Goal: Transaction & Acquisition: Obtain resource

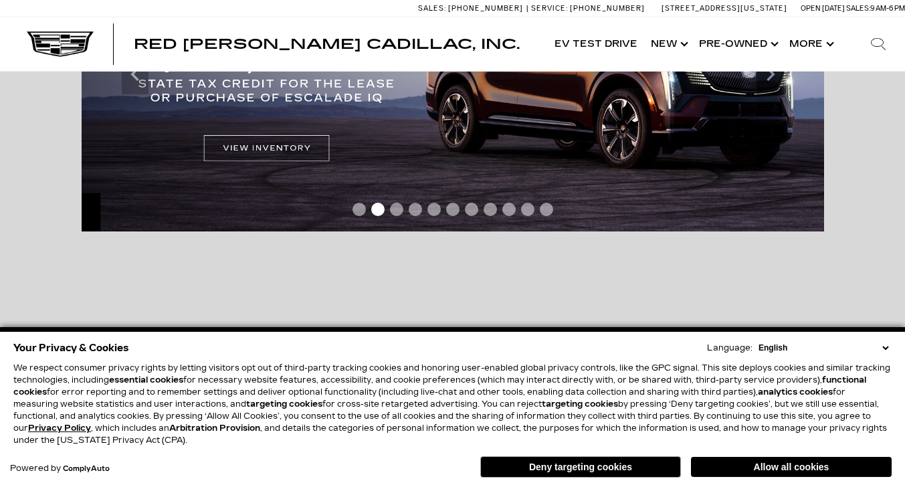
scroll to position [401, 0]
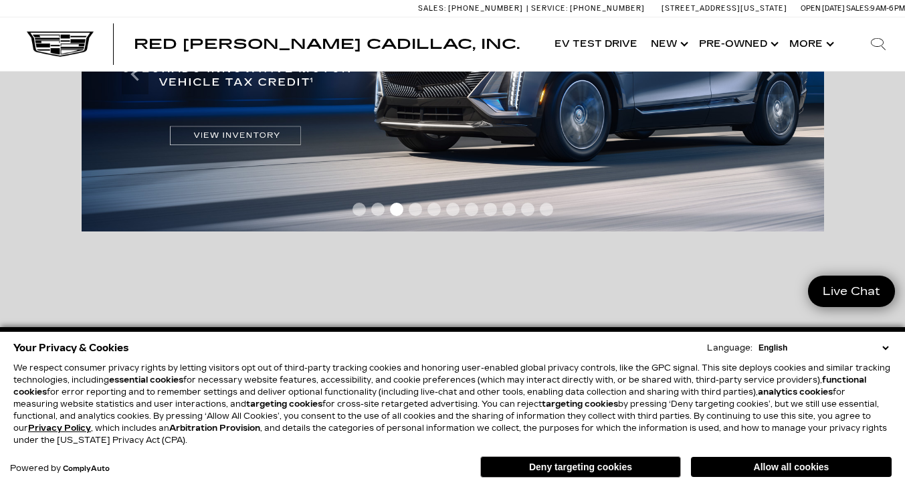
click at [628, 467] on button "Deny targeting cookies" at bounding box center [580, 466] width 201 height 21
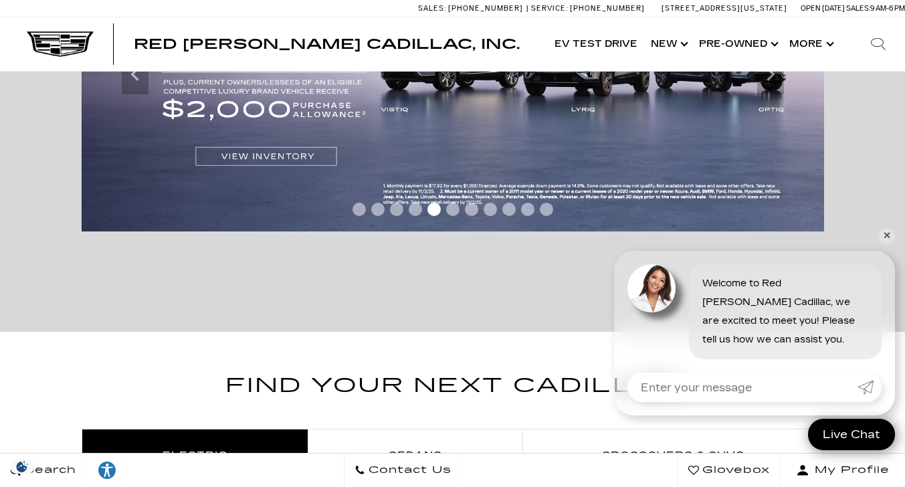
click at [886, 234] on link "✕" at bounding box center [887, 236] width 16 height 16
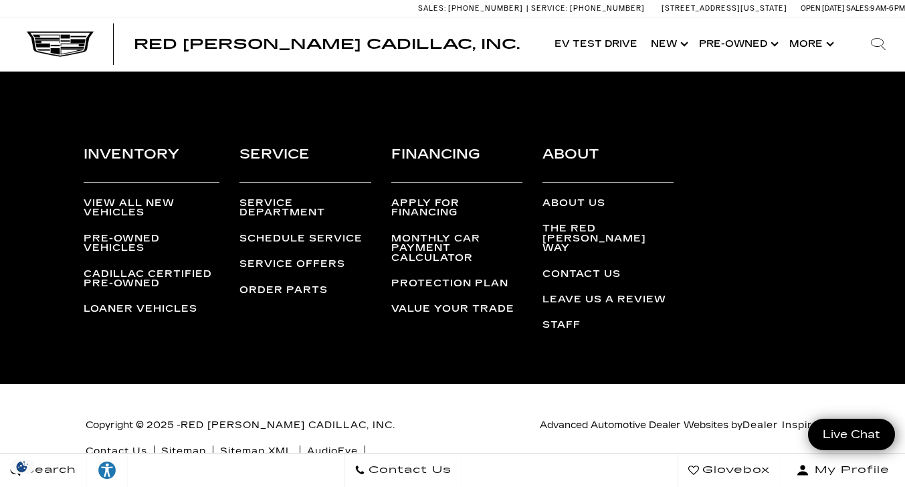
scroll to position [3411, 0]
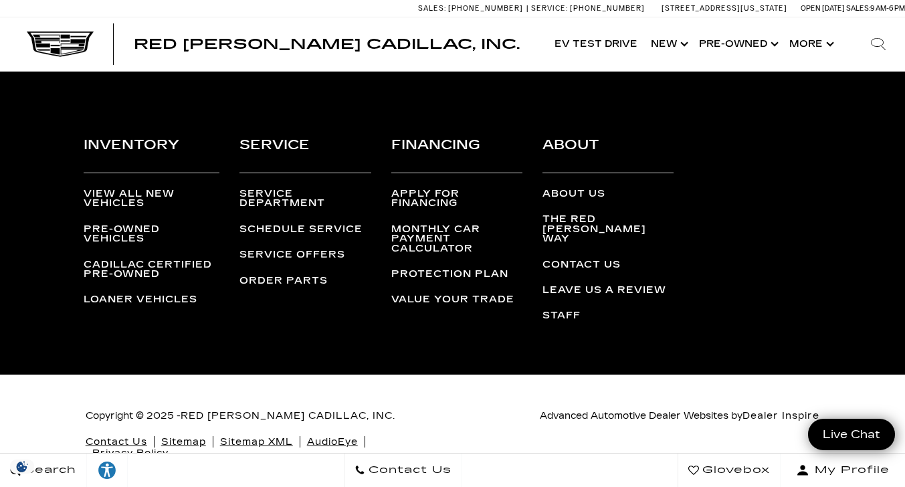
drag, startPoint x: 551, startPoint y: 310, endPoint x: 515, endPoint y: 325, distance: 39.3
click at [551, 310] on link "Staff" at bounding box center [561, 315] width 38 height 11
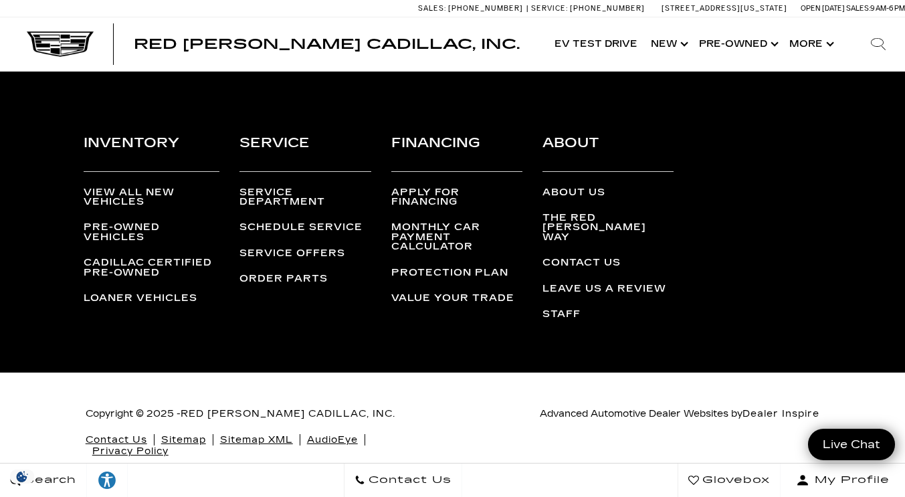
scroll to position [2778, 0]
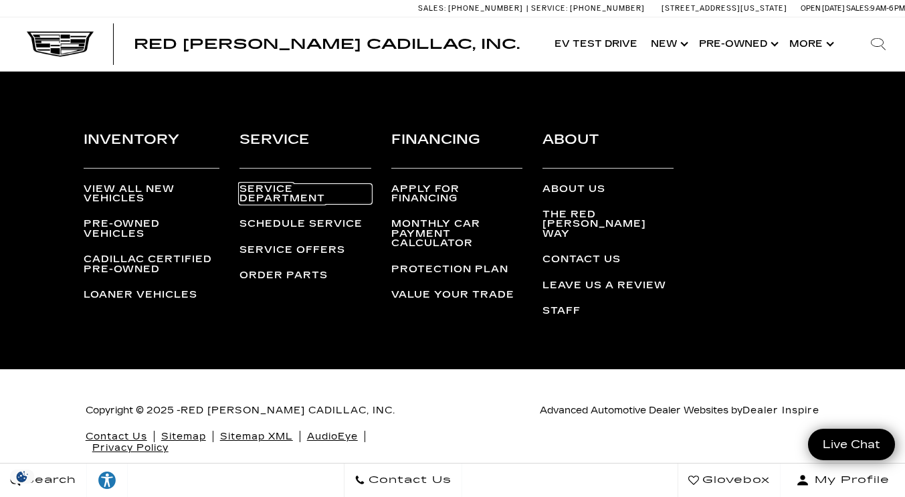
click at [300, 185] on link "Service Department" at bounding box center [304, 194] width 131 height 19
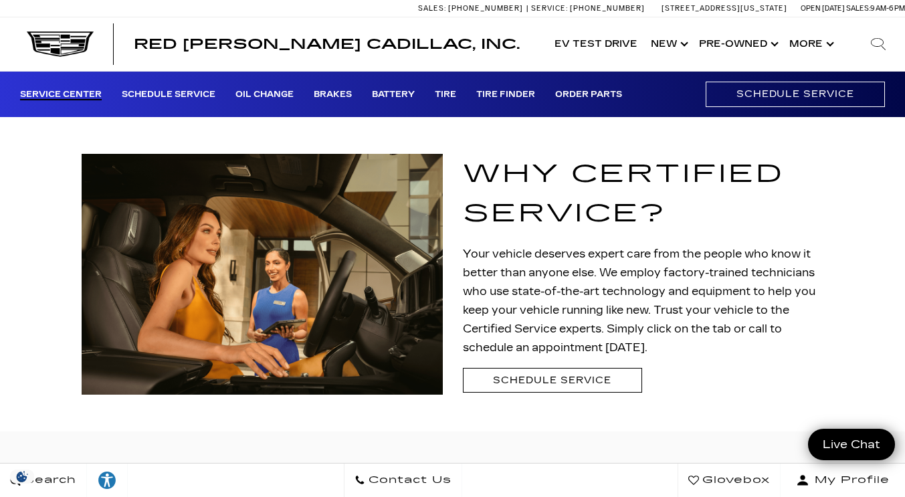
click at [566, 364] on div "Why Certified Service? Your vehicle deserves expert care from the people who kn…" at bounding box center [643, 276] width 361 height 245
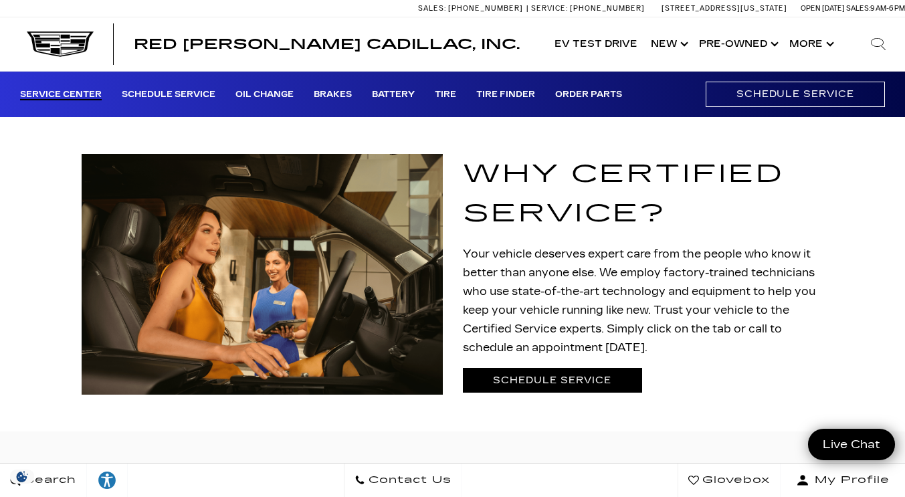
click at [570, 370] on link "Schedule Service" at bounding box center [552, 380] width 179 height 25
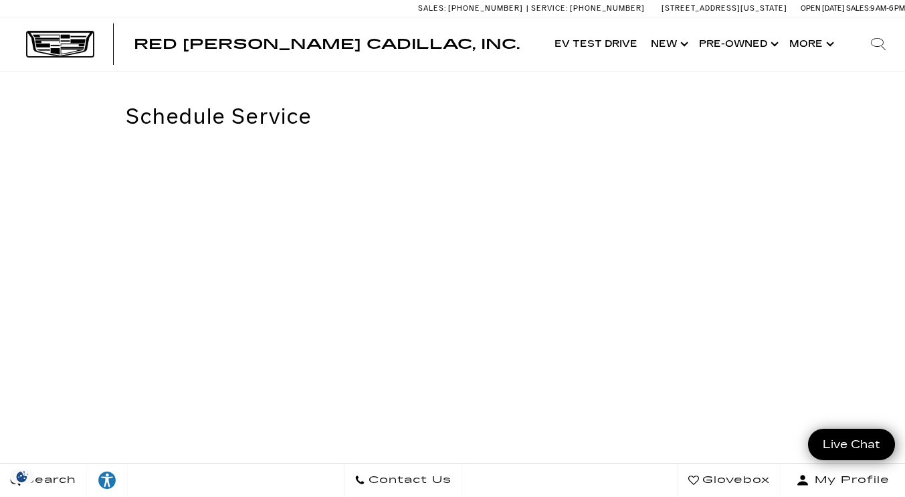
click at [68, 41] on img at bounding box center [60, 43] width 67 height 25
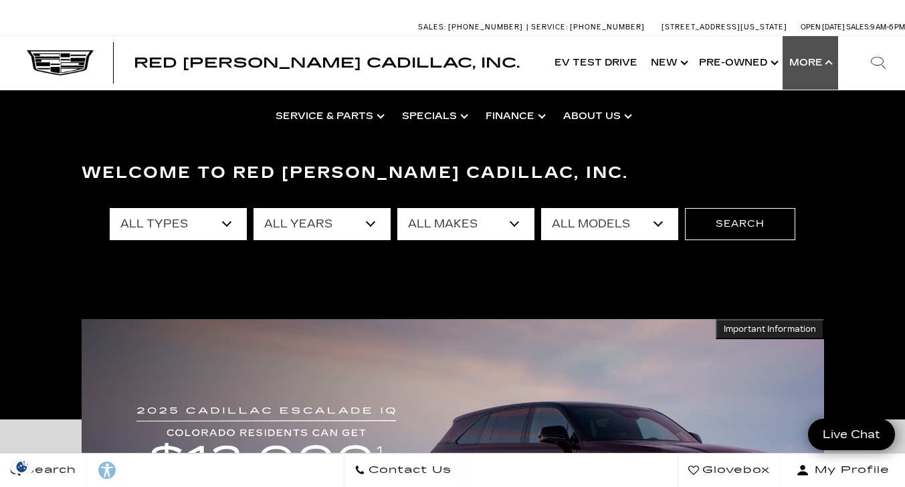
click at [827, 60] on button "Show More" at bounding box center [810, 63] width 56 height 54
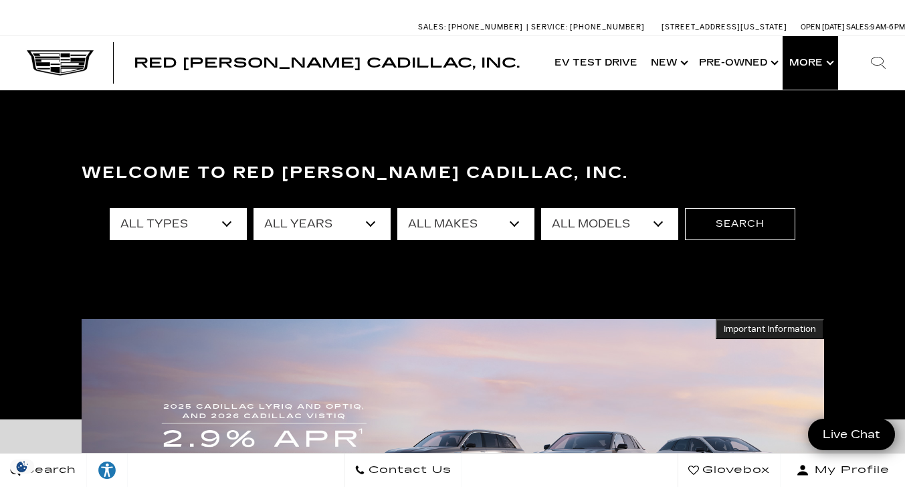
click at [816, 66] on button "Show More" at bounding box center [810, 63] width 56 height 54
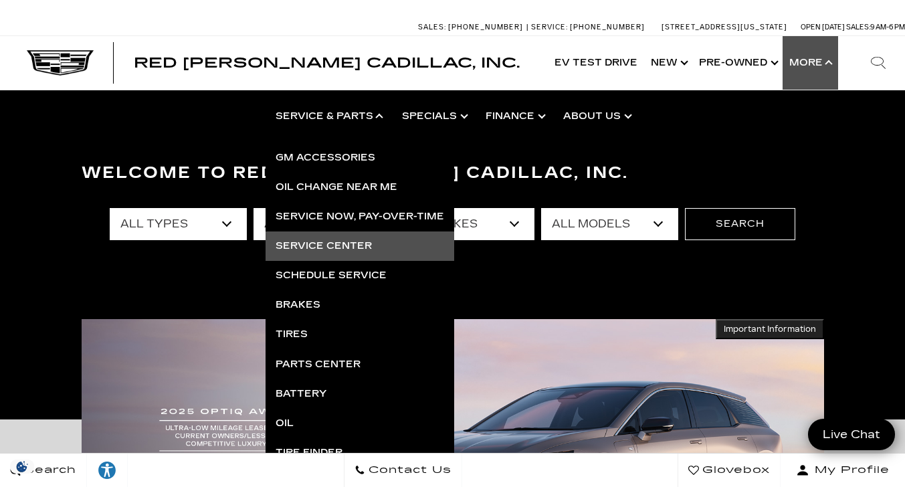
click at [352, 241] on link "Service Center" at bounding box center [360, 245] width 189 height 29
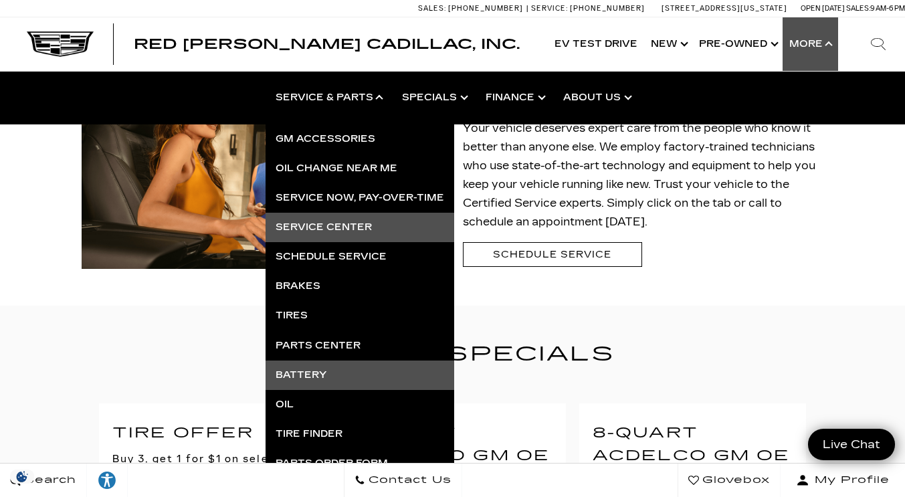
scroll to position [134, 0]
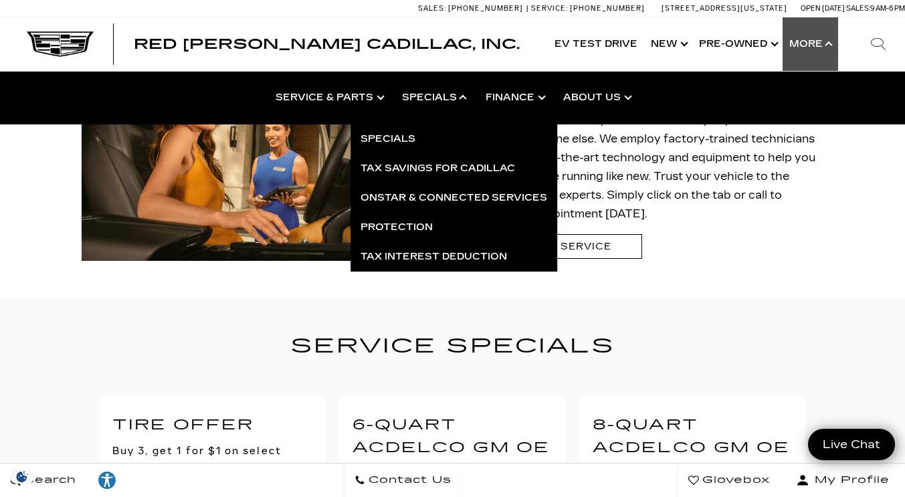
click at [437, 91] on link "Show Specials" at bounding box center [434, 98] width 84 height 54
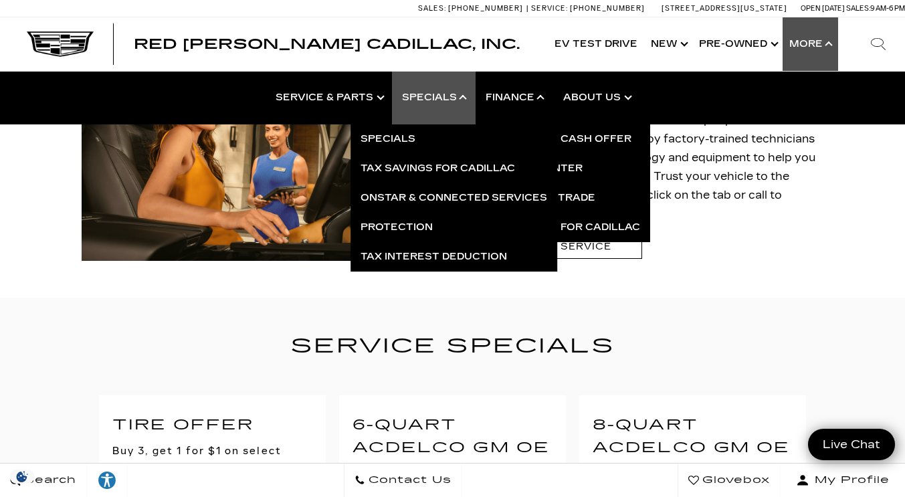
click at [508, 93] on link "Show Finance" at bounding box center [514, 98] width 78 height 54
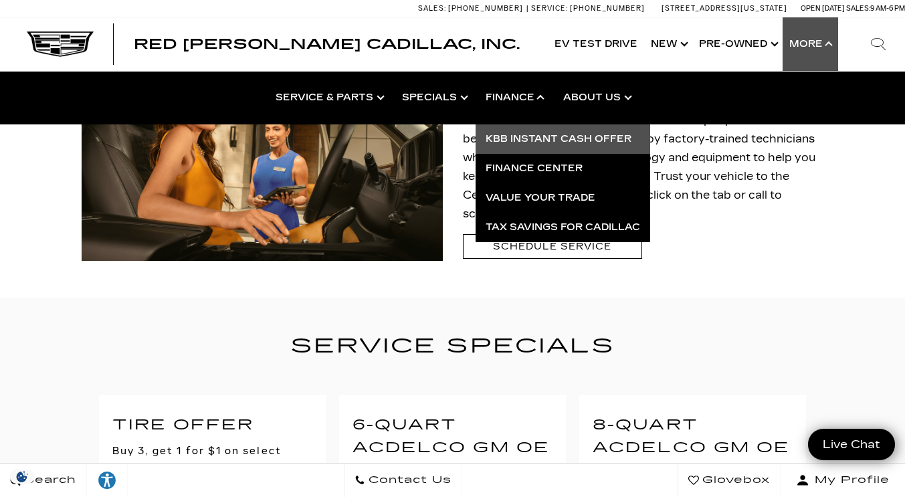
click at [542, 134] on link "KBB Instant Cash Offer" at bounding box center [562, 138] width 175 height 29
